Goal: Task Accomplishment & Management: Manage account settings

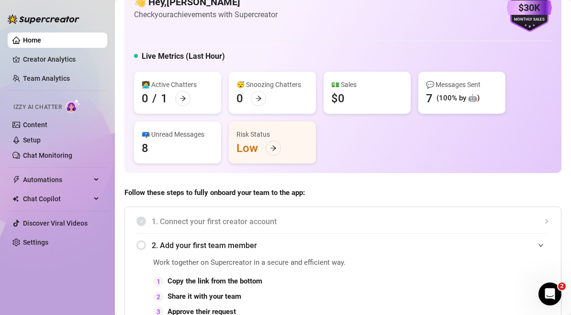
scroll to position [38, 0]
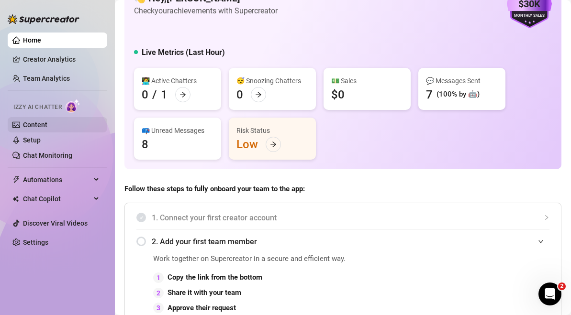
click at [46, 121] on link "Content" at bounding box center [35, 125] width 24 height 8
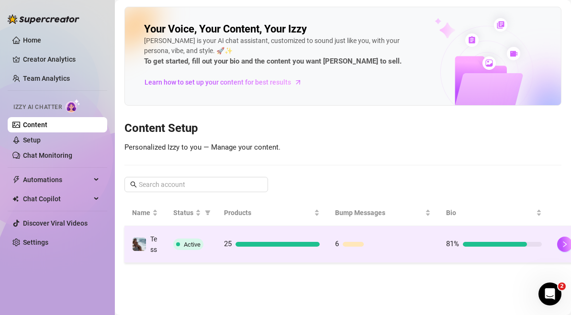
click at [274, 244] on div "25" at bounding box center [272, 244] width 96 height 11
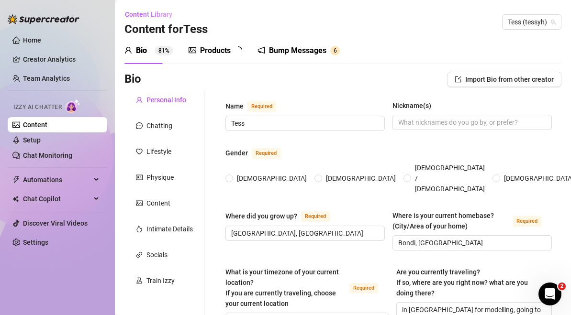
radio input "true"
type input "[DATE]"
drag, startPoint x: 29, startPoint y: 149, endPoint x: 29, endPoint y: 142, distance: 7.7
click at [29, 152] on link "Chat Monitoring" at bounding box center [47, 156] width 49 height 8
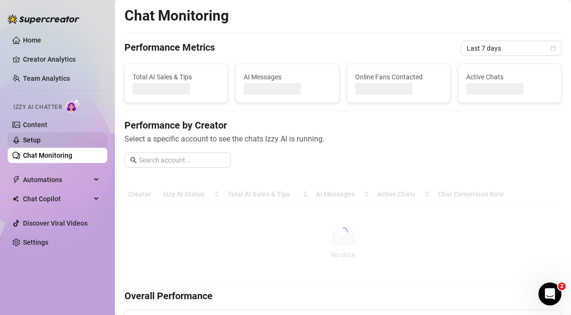
click at [29, 142] on link "Setup" at bounding box center [32, 140] width 18 height 8
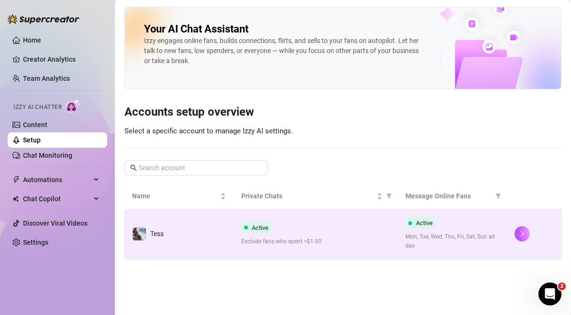
click at [246, 221] on td "Active Exclude fans who spent >$1.00" at bounding box center [315, 234] width 164 height 49
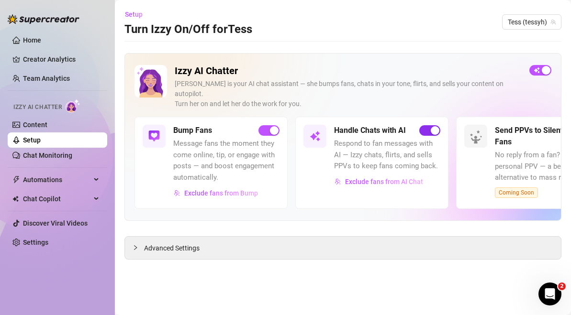
click at [428, 125] on span "button" at bounding box center [429, 130] width 21 height 11
click at [271, 126] on div "button" at bounding box center [274, 130] width 9 height 9
